Goal: Task Accomplishment & Management: Use online tool/utility

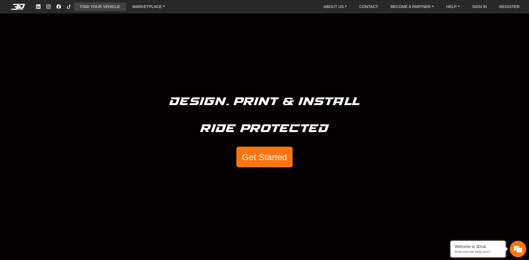
click at [117, 5] on link "FIND YOUR VEHICLE" at bounding box center [100, 6] width 44 height 9
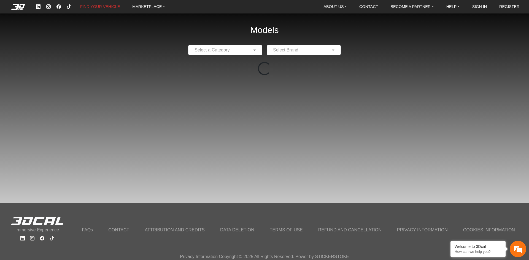
click at [258, 52] on div at bounding box center [225, 50] width 74 height 7
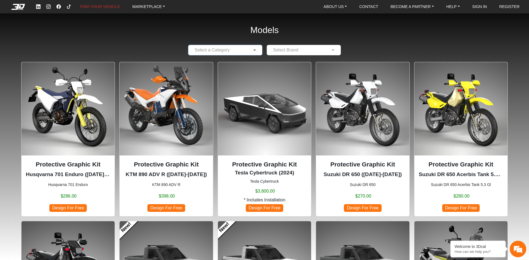
click at [253, 52] on span at bounding box center [255, 50] width 7 height 7
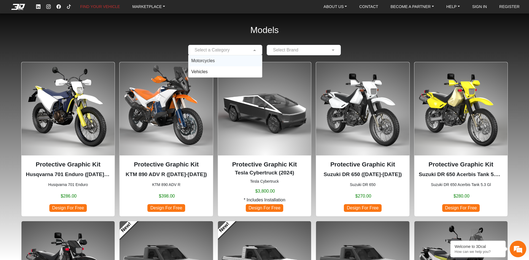
click at [253, 52] on span at bounding box center [255, 50] width 7 height 7
click at [197, 61] on span "Motorcycles" at bounding box center [202, 60] width 23 height 5
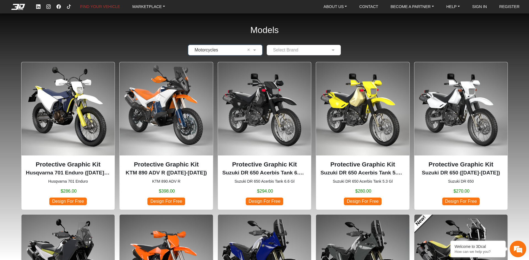
click at [298, 54] on div "Select Brand" at bounding box center [304, 50] width 74 height 10
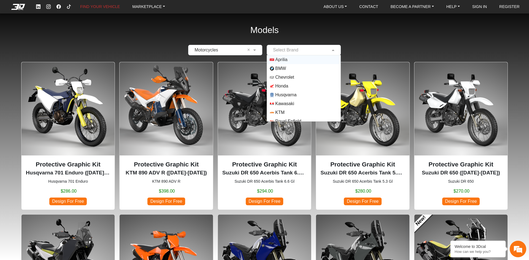
scroll to position [40, 0]
click at [280, 116] on span "Yamaha" at bounding box center [283, 117] width 16 height 7
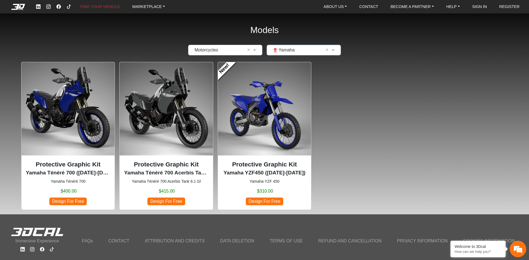
click at [190, 144] on img at bounding box center [166, 108] width 93 height 93
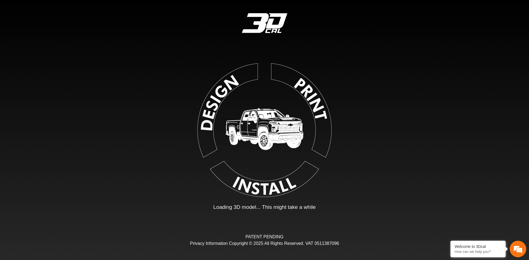
click at [274, 157] on img at bounding box center [265, 129] width 124 height 124
